Goal: Information Seeking & Learning: Learn about a topic

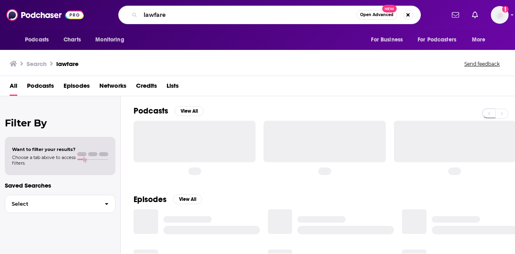
click at [230, 18] on input "lawfare" at bounding box center [248, 14] width 216 height 13
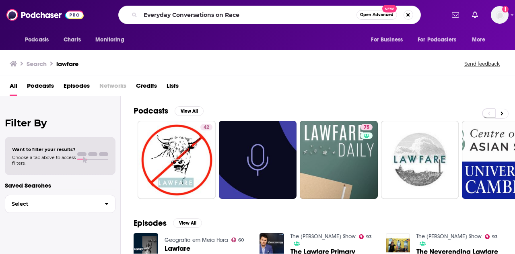
type input "Everyday Conversations on Race"
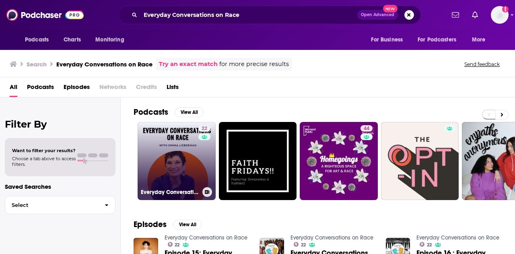
click at [169, 149] on link "22 Everyday Conversations on Race" at bounding box center [177, 161] width 78 height 78
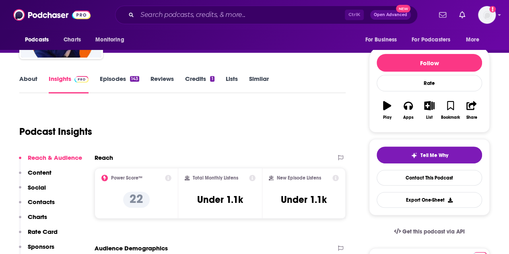
scroll to position [79, 0]
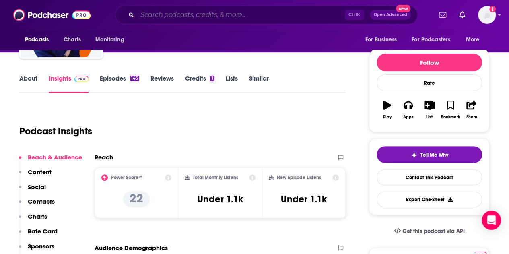
click at [279, 16] on input "Search podcasts, credits, & more..." at bounding box center [240, 14] width 207 height 13
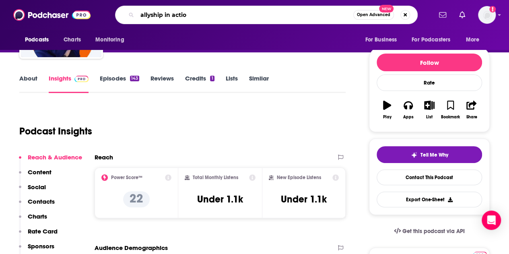
type input "allyship in action"
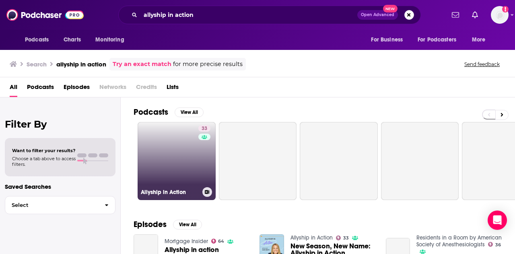
click at [179, 144] on link "33 Allyship in Action" at bounding box center [177, 161] width 78 height 78
